Goal: Transaction & Acquisition: Purchase product/service

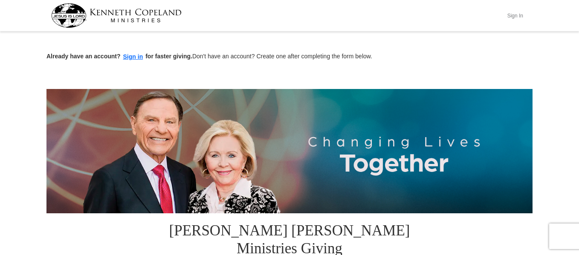
click at [516, 13] on button "Sign In" at bounding box center [515, 15] width 26 height 13
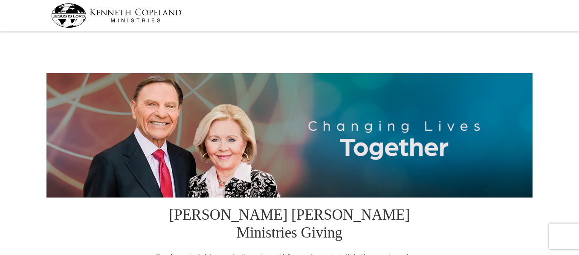
select select "MN"
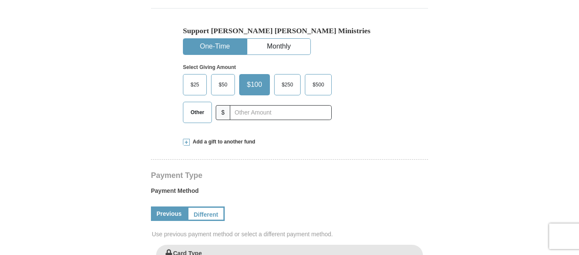
scroll to position [299, 0]
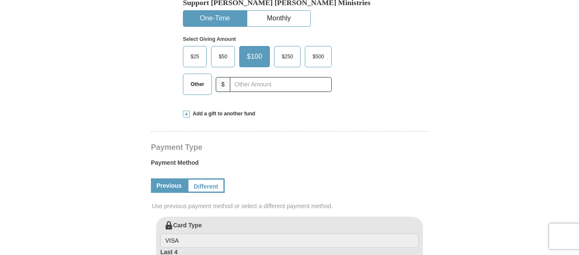
click at [191, 78] on span "Other" at bounding box center [197, 84] width 22 height 13
click at [0, 0] on input "Other" at bounding box center [0, 0] width 0 height 0
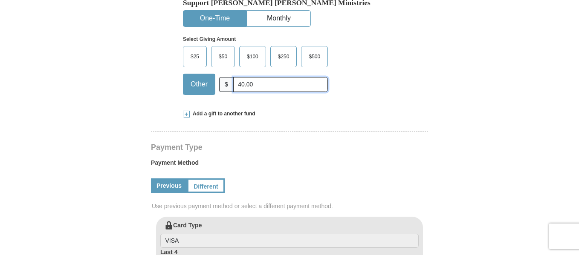
type input "40.00"
click at [440, 118] on form "Kenneth Copeland Ministries Giving Together, we're helping people all over the …" at bounding box center [289, 205] width 486 height 941
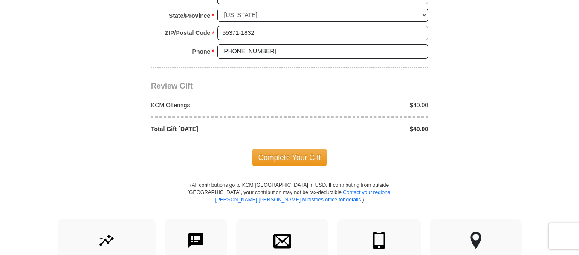
scroll to position [767, 0]
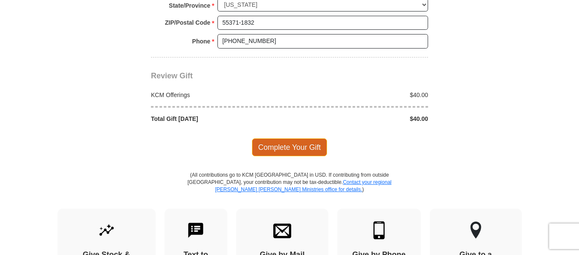
click at [297, 138] on span "Complete Your Gift" at bounding box center [289, 147] width 75 height 18
